Goal: Transaction & Acquisition: Purchase product/service

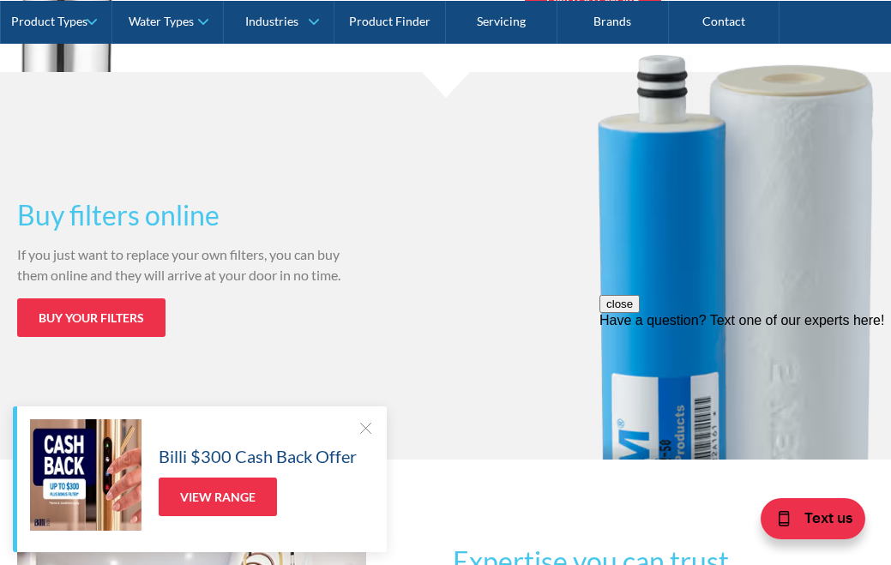
scroll to position [2010, 0]
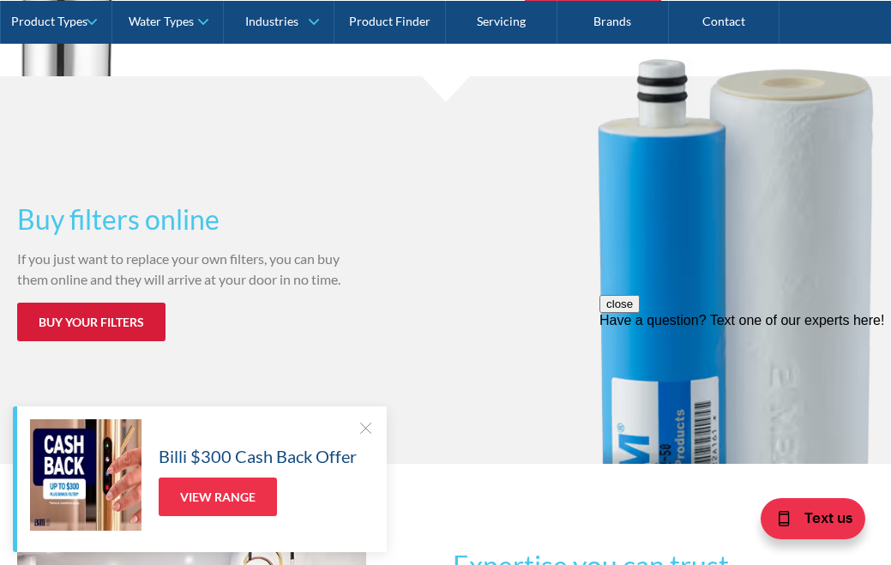
click at [96, 323] on link "Buy your filters" at bounding box center [91, 322] width 148 height 39
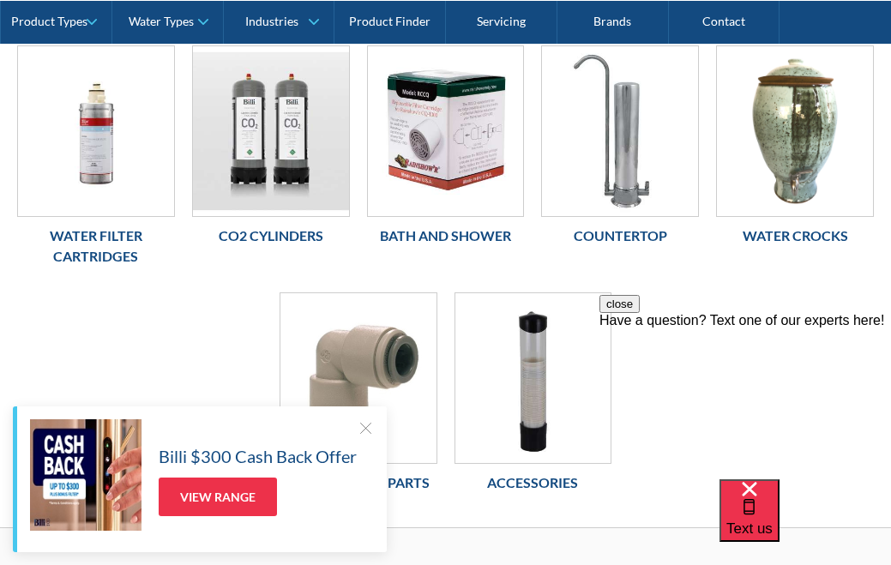
scroll to position [407, 0]
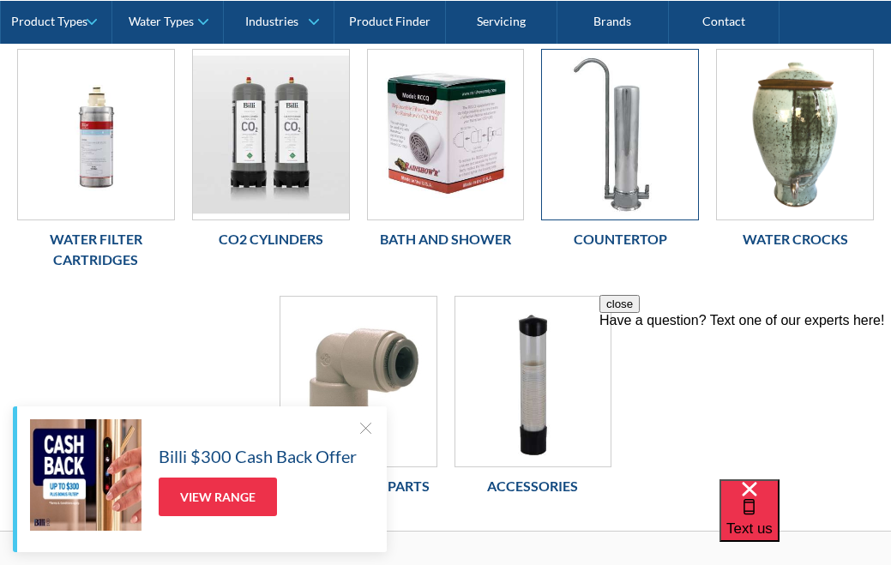
click at [607, 173] on img at bounding box center [620, 135] width 156 height 170
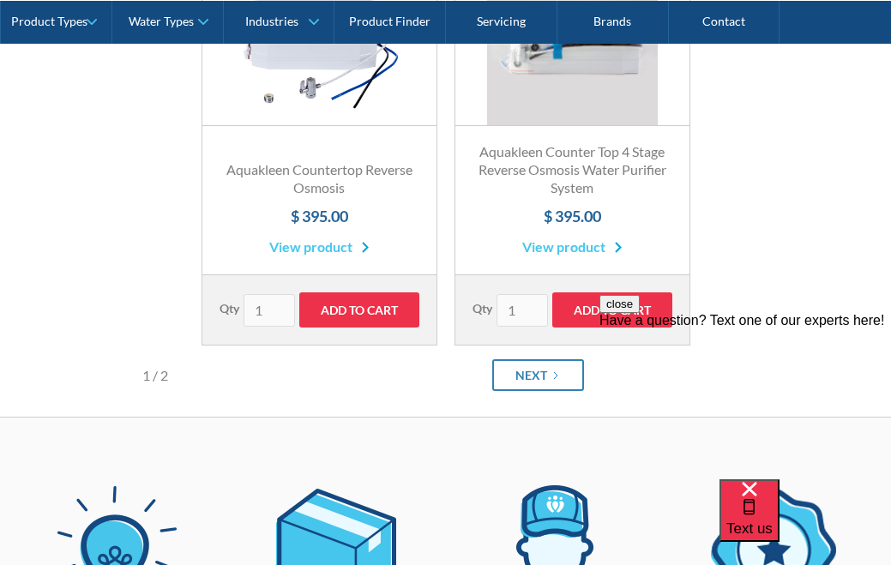
scroll to position [900, 0]
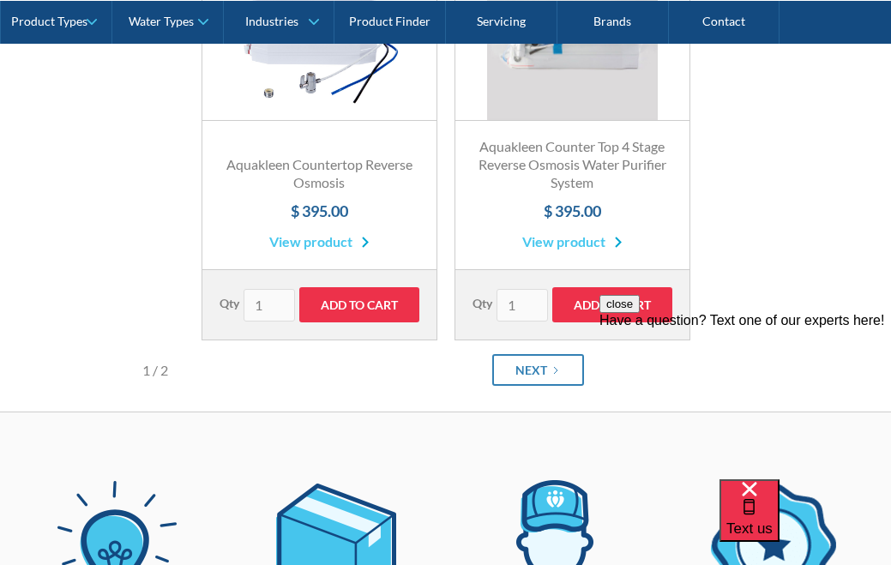
click at [588, 238] on link "View product" at bounding box center [572, 242] width 100 height 21
